Goal: Find contact information: Find contact information

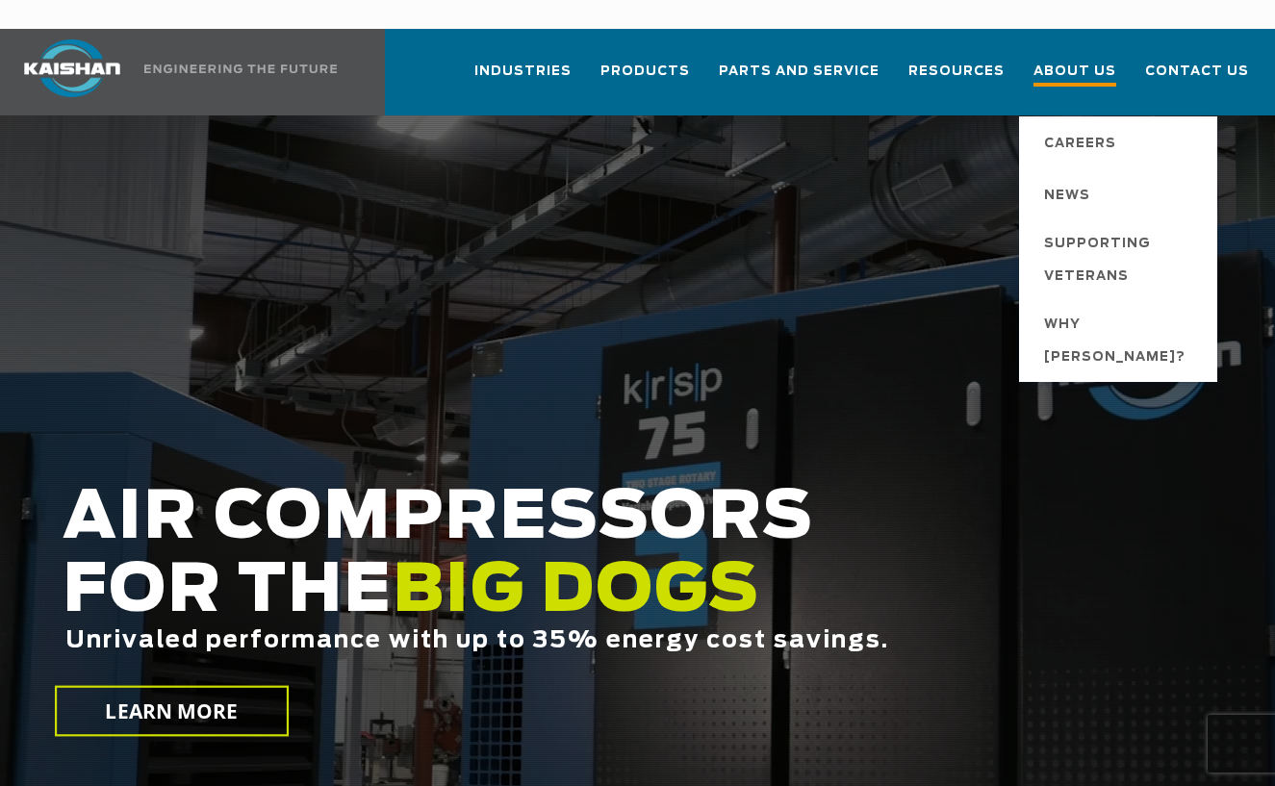
click at [1085, 61] on span "About Us" at bounding box center [1075, 74] width 83 height 26
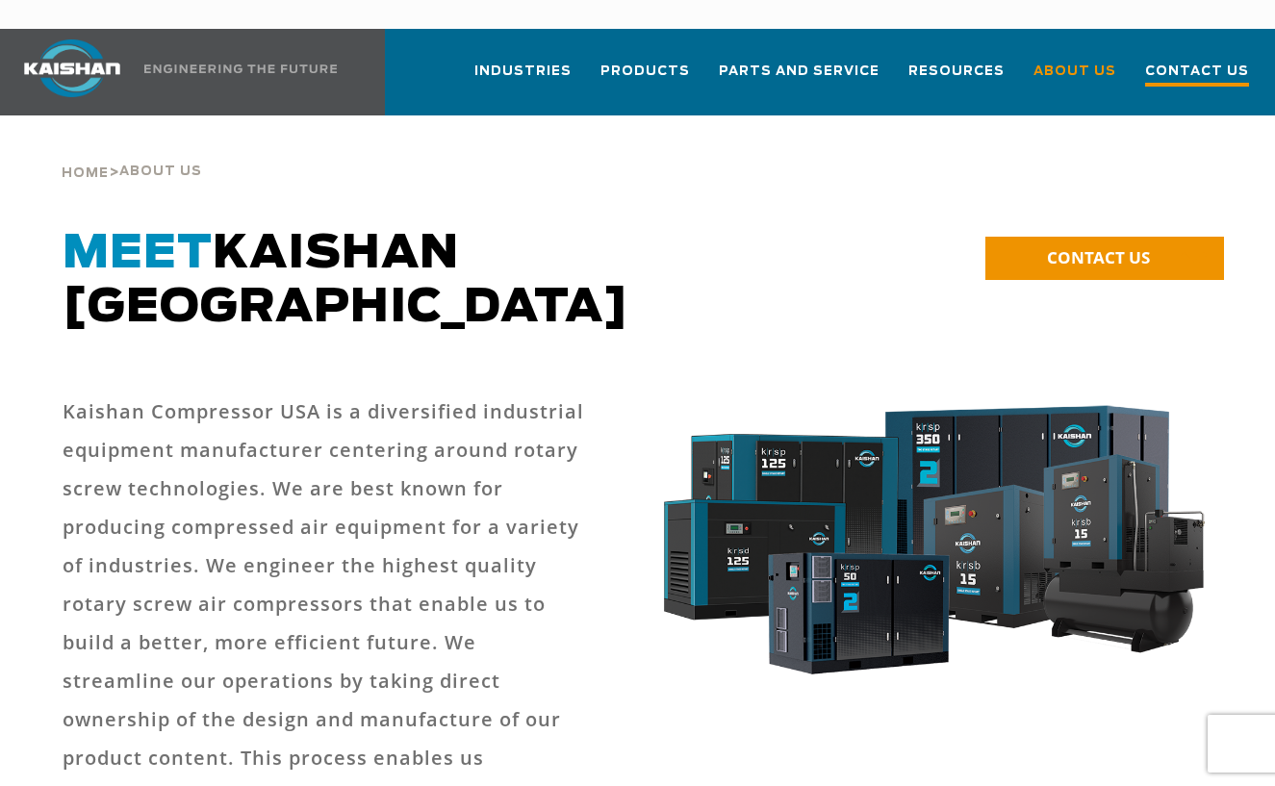
click at [1171, 61] on span "Contact Us" at bounding box center [1197, 74] width 104 height 26
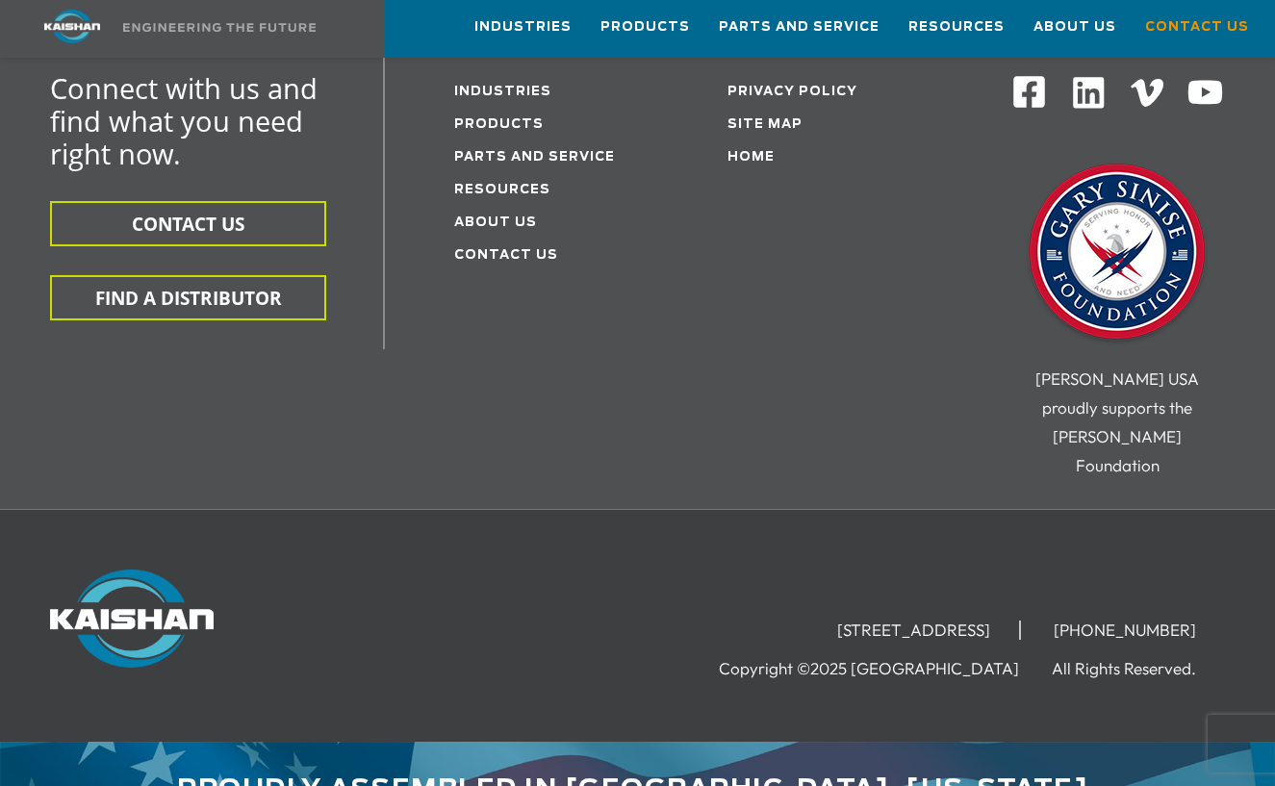
scroll to position [682, 0]
